Goal: Information Seeking & Learning: Learn about a topic

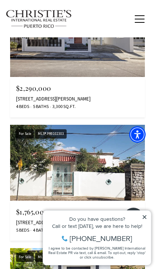
scroll to position [463, 0]
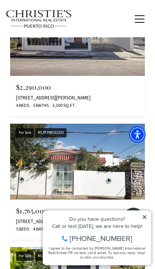
click at [32, 146] on img at bounding box center [77, 162] width 134 height 76
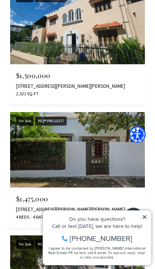
scroll to position [1443, 0]
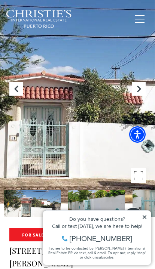
click at [133, 90] on button at bounding box center [138, 88] width 13 height 13
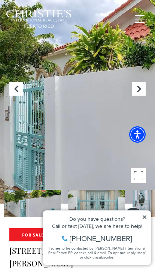
click at [137, 93] on button "Next Slide" at bounding box center [138, 88] width 13 height 13
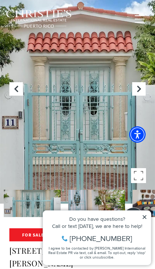
click at [140, 95] on button "Next Slide" at bounding box center [138, 88] width 13 height 13
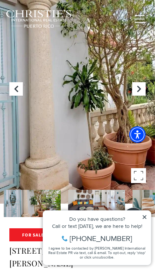
click at [148, 91] on div at bounding box center [77, 102] width 155 height 204
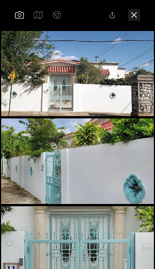
click at [147, 93] on div at bounding box center [77, 73] width 152 height 85
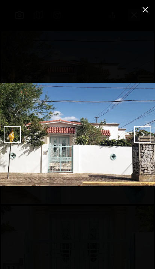
click at [137, 4] on div at bounding box center [77, 134] width 155 height 269
click at [145, 8] on button "close modal" at bounding box center [145, 10] width 12 height 12
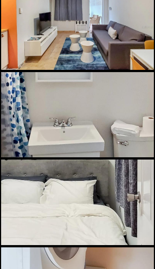
scroll to position [3101, 0]
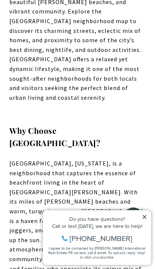
scroll to position [348, 0]
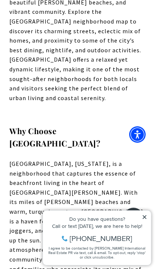
click at [146, 215] on icon at bounding box center [144, 217] width 4 height 4
click at [146, 216] on icon at bounding box center [144, 216] width 5 height 5
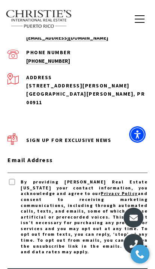
scroll to position [3318, 0]
